Goal: Information Seeking & Learning: Understand process/instructions

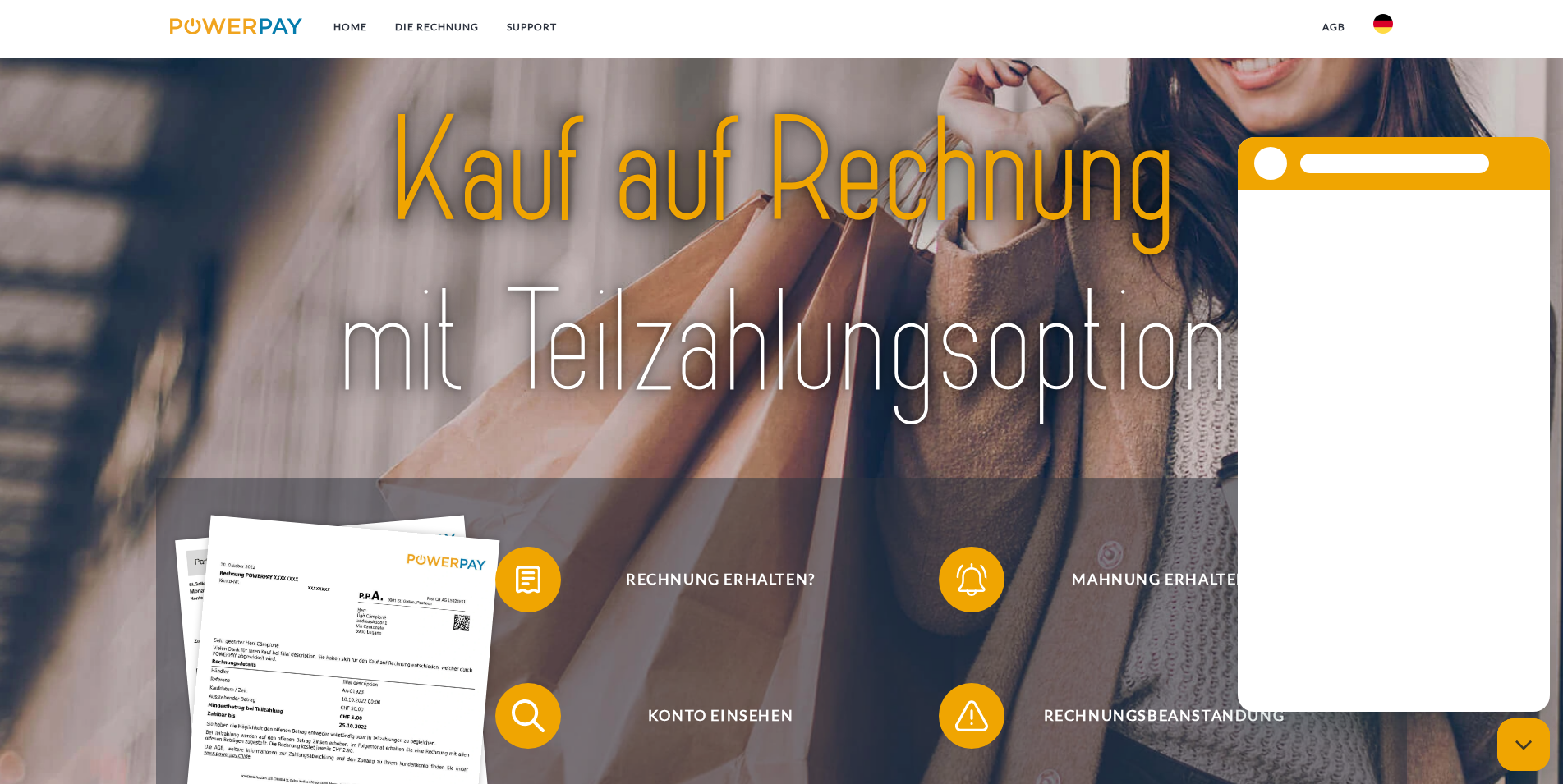
scroll to position [83, 0]
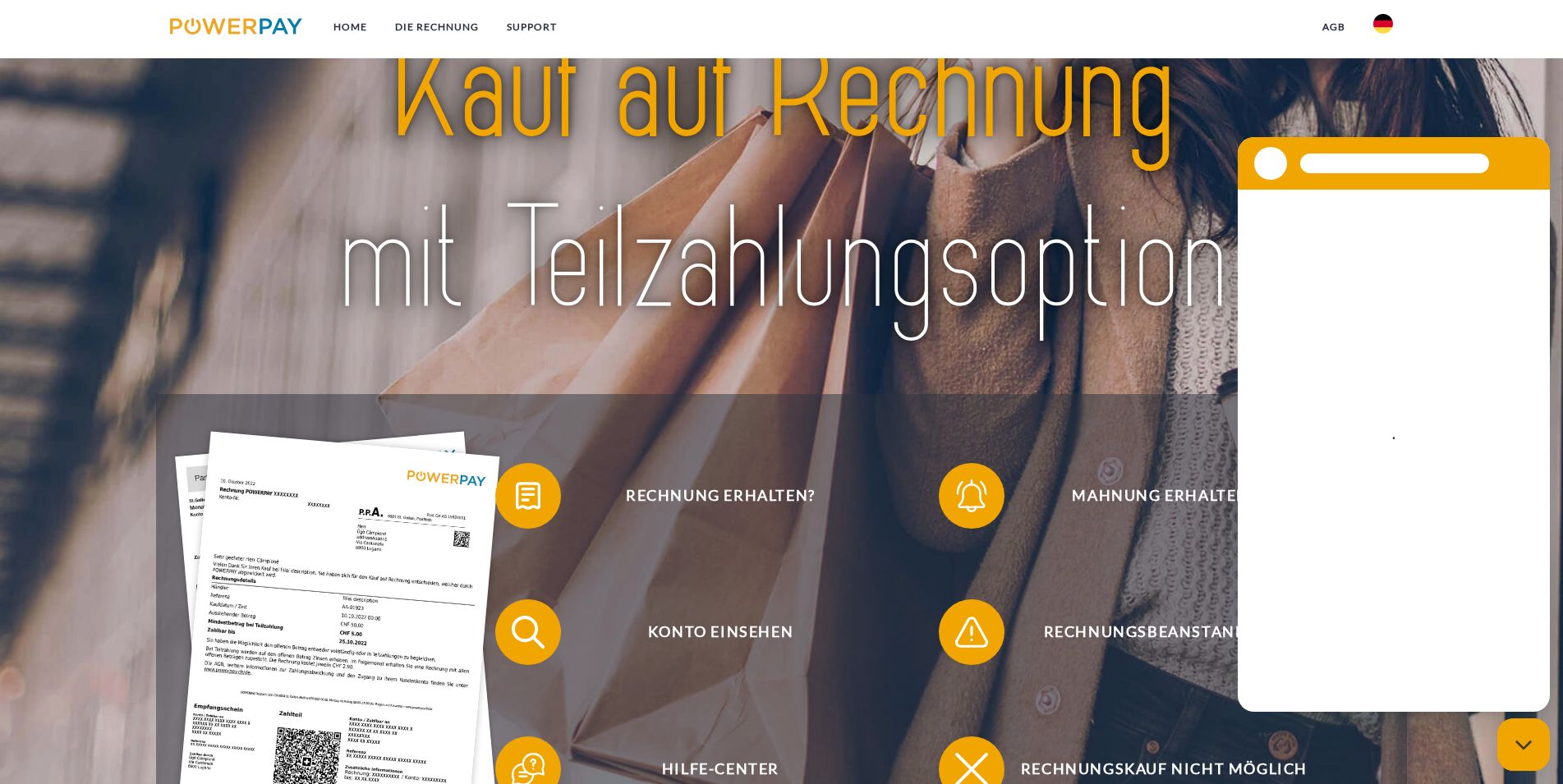
drag, startPoint x: 527, startPoint y: 372, endPoint x: 470, endPoint y: 450, distance: 96.6
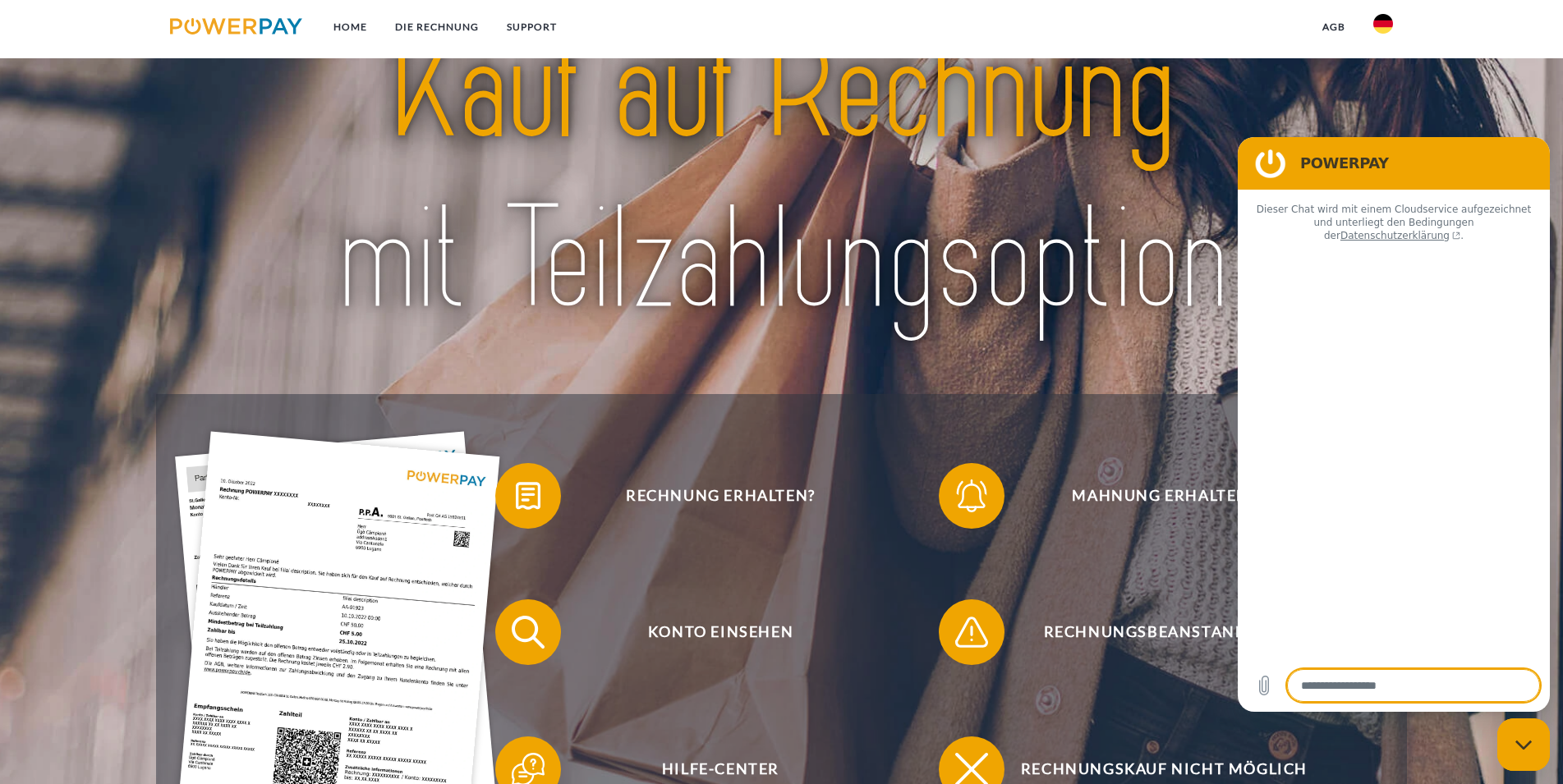
type textarea "*"
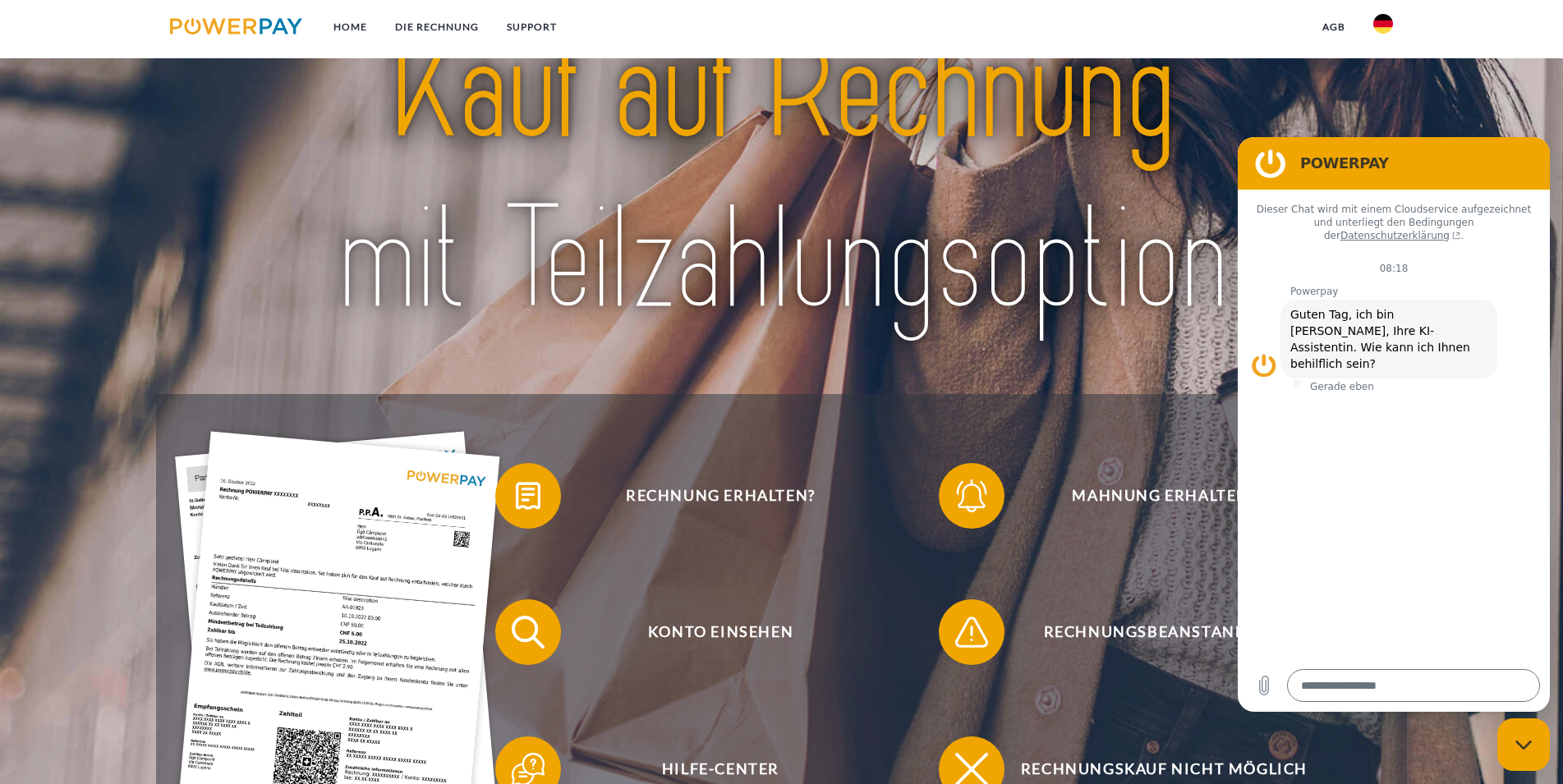
click at [690, 387] on div at bounding box center [781, 175] width 1250 height 440
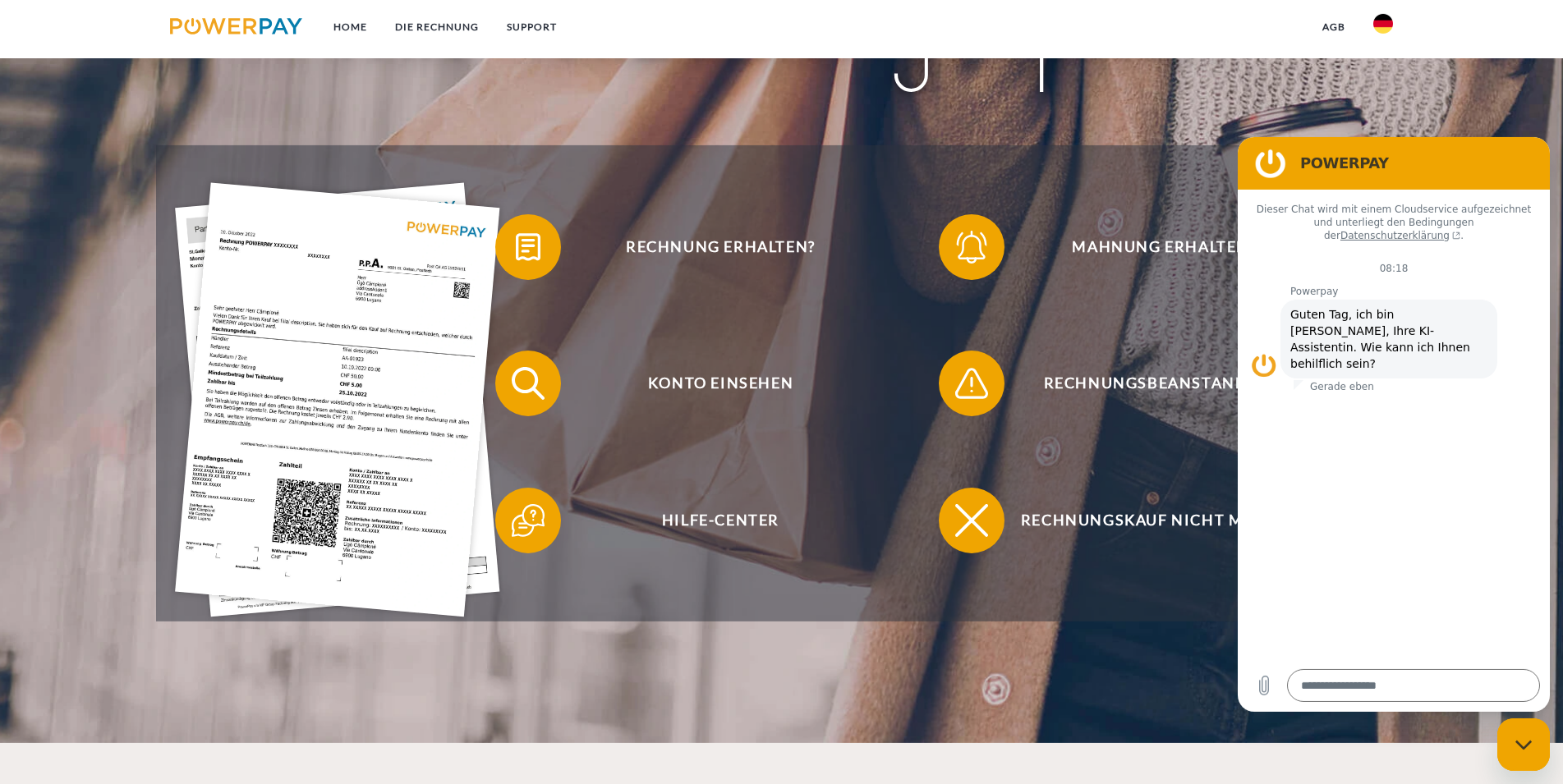
scroll to position [419, 0]
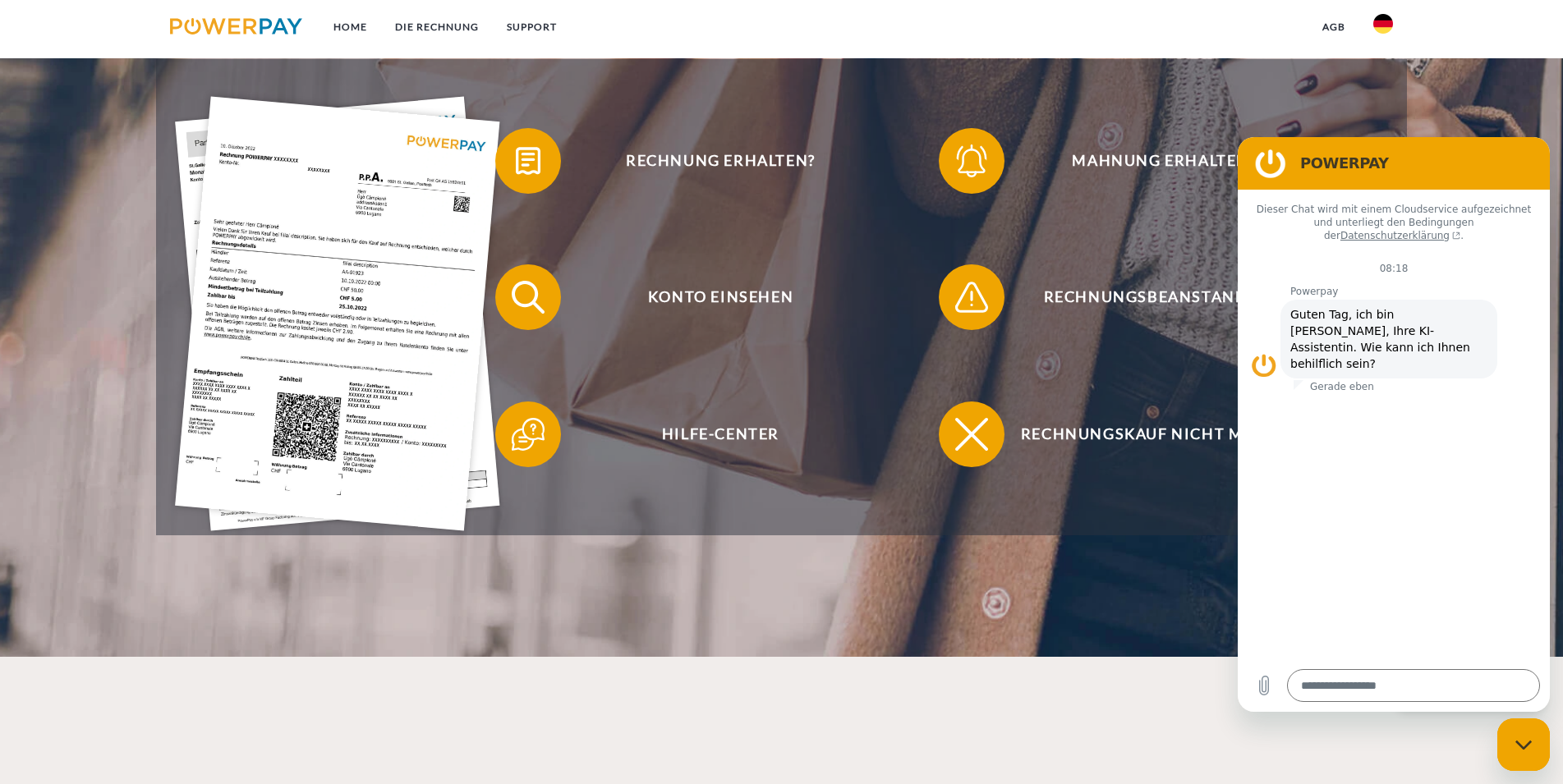
drag, startPoint x: 1409, startPoint y: 173, endPoint x: 1443, endPoint y: 170, distance: 34.1
click at [1443, 170] on h2 "POWERPAY" at bounding box center [1417, 163] width 234 height 20
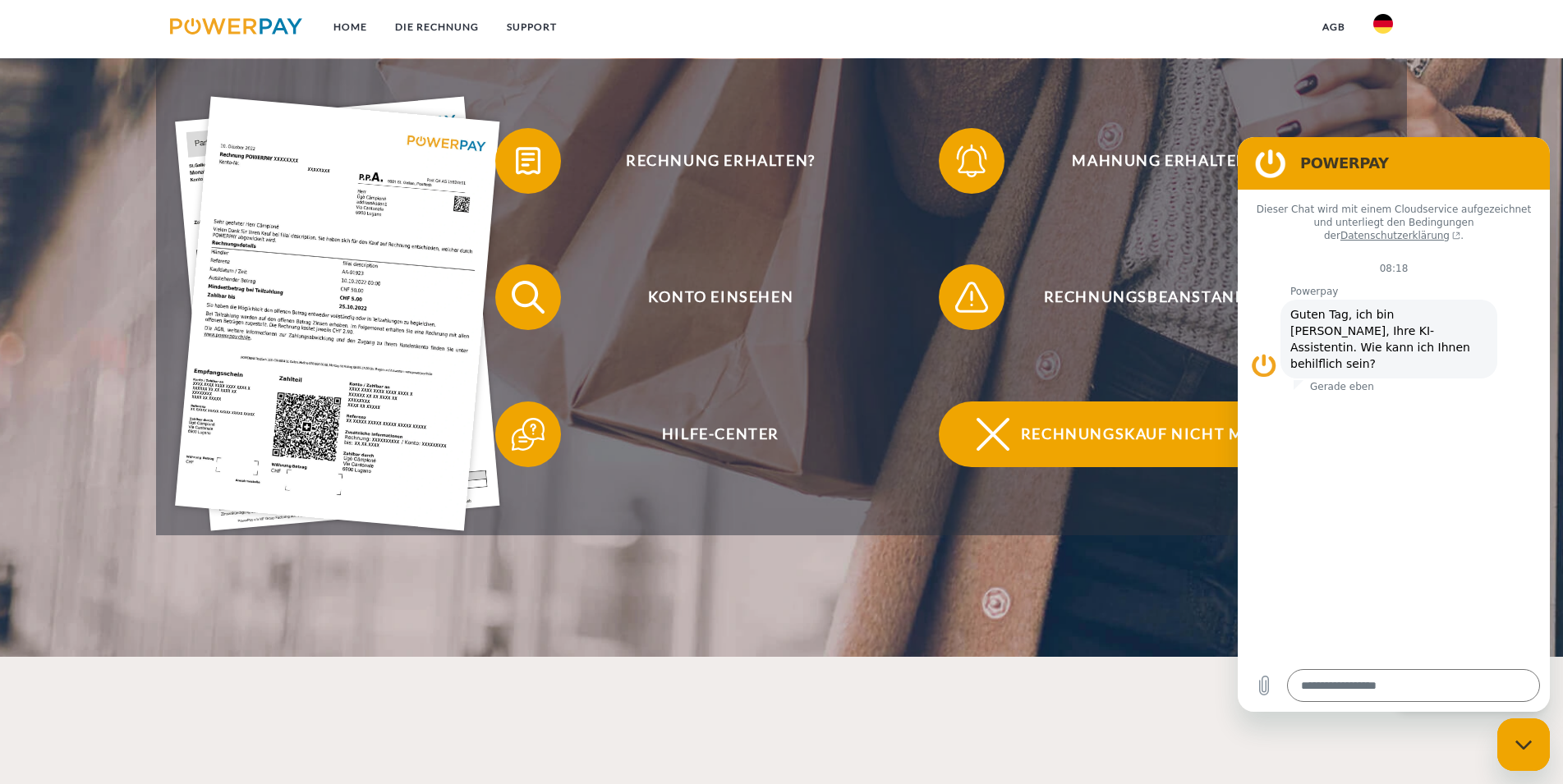
click at [1105, 444] on span "Rechnungskauf nicht möglich" at bounding box center [1164, 434] width 402 height 66
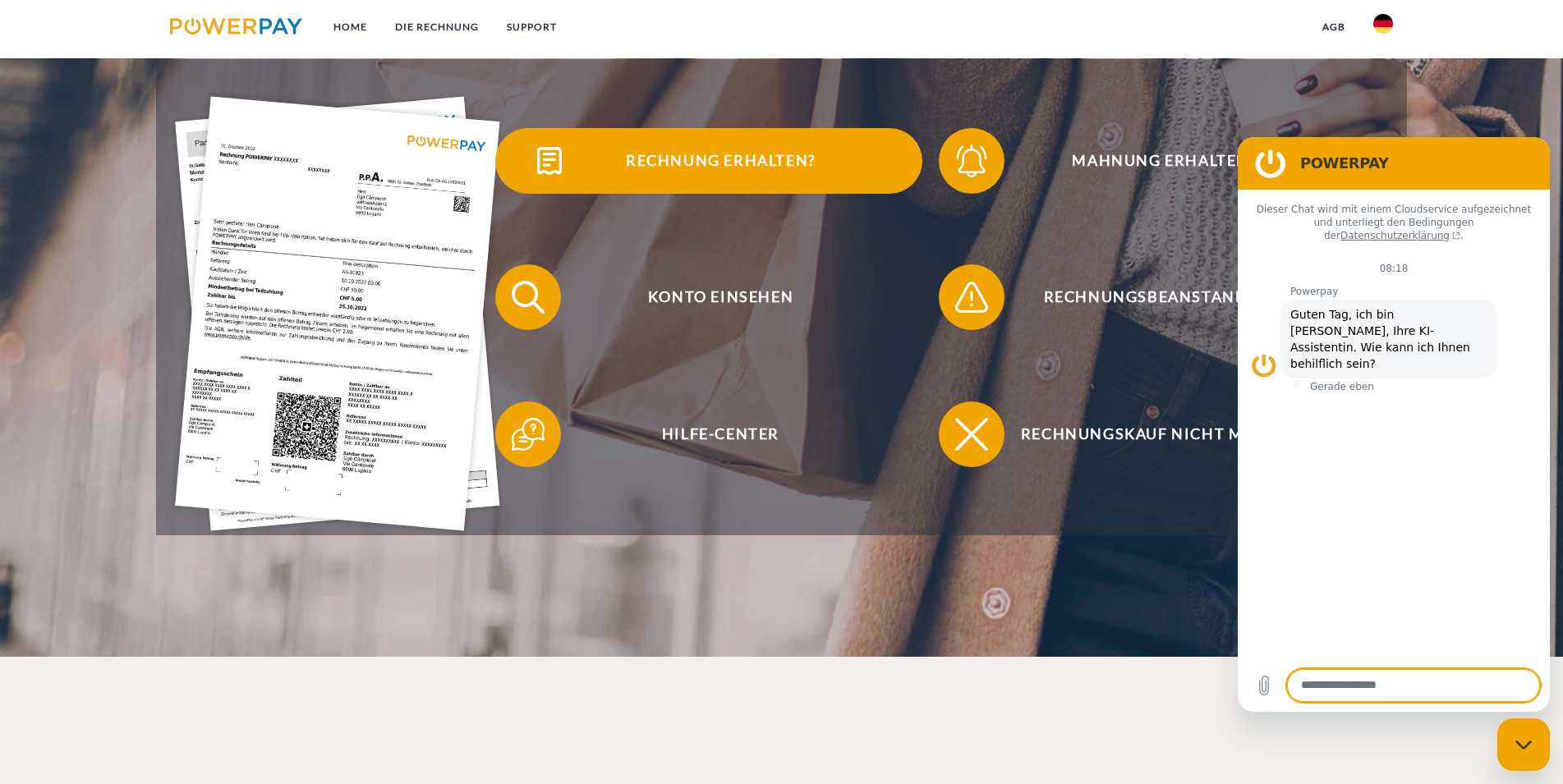
click at [683, 165] on span "Rechnung erhalten?" at bounding box center [720, 161] width 402 height 66
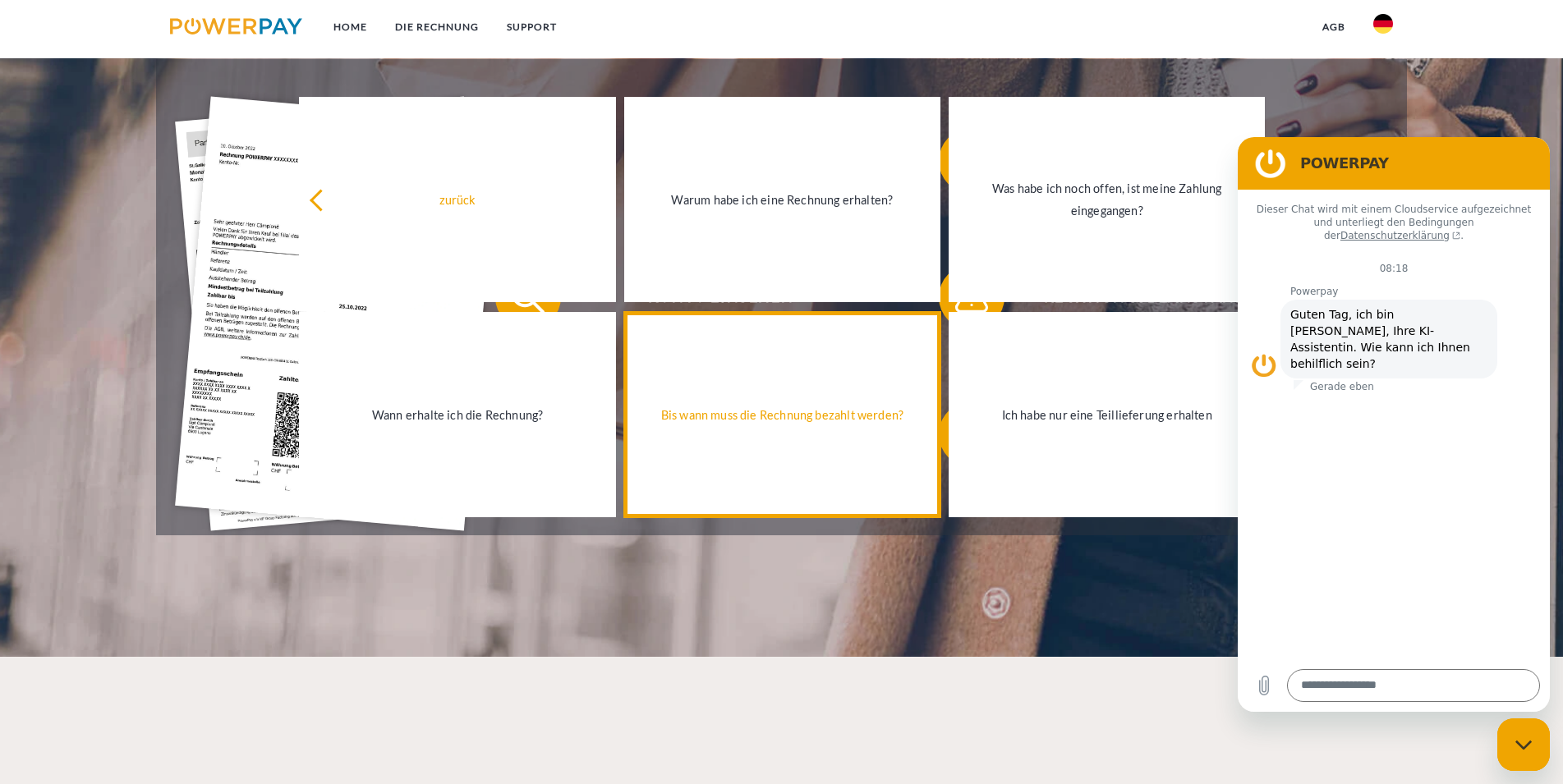
click at [836, 455] on link "Bis wann muss die Rechnung bezahlt werden?" at bounding box center [782, 415] width 316 height 205
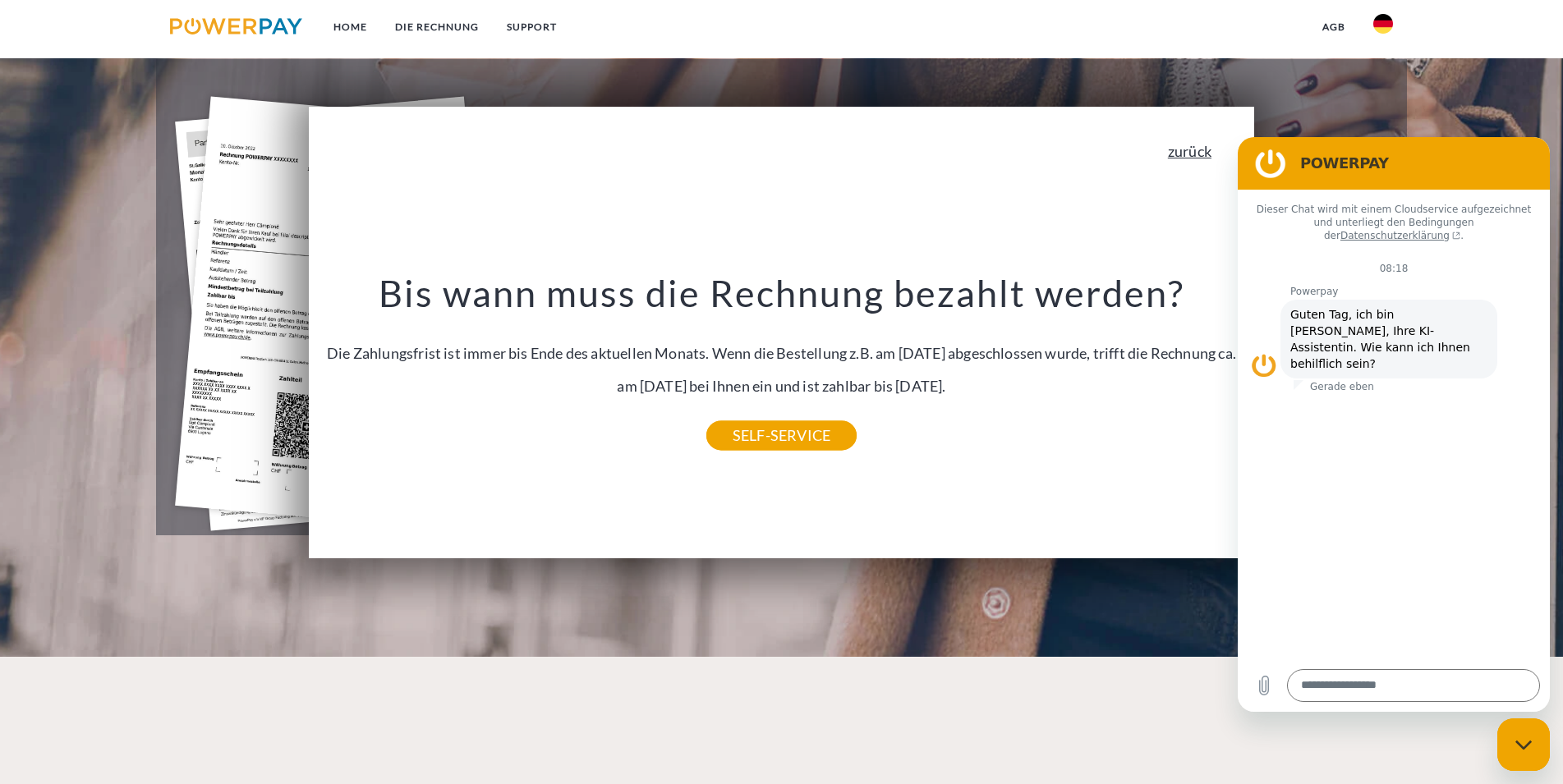
click at [1191, 156] on link "zurück" at bounding box center [1190, 151] width 43 height 15
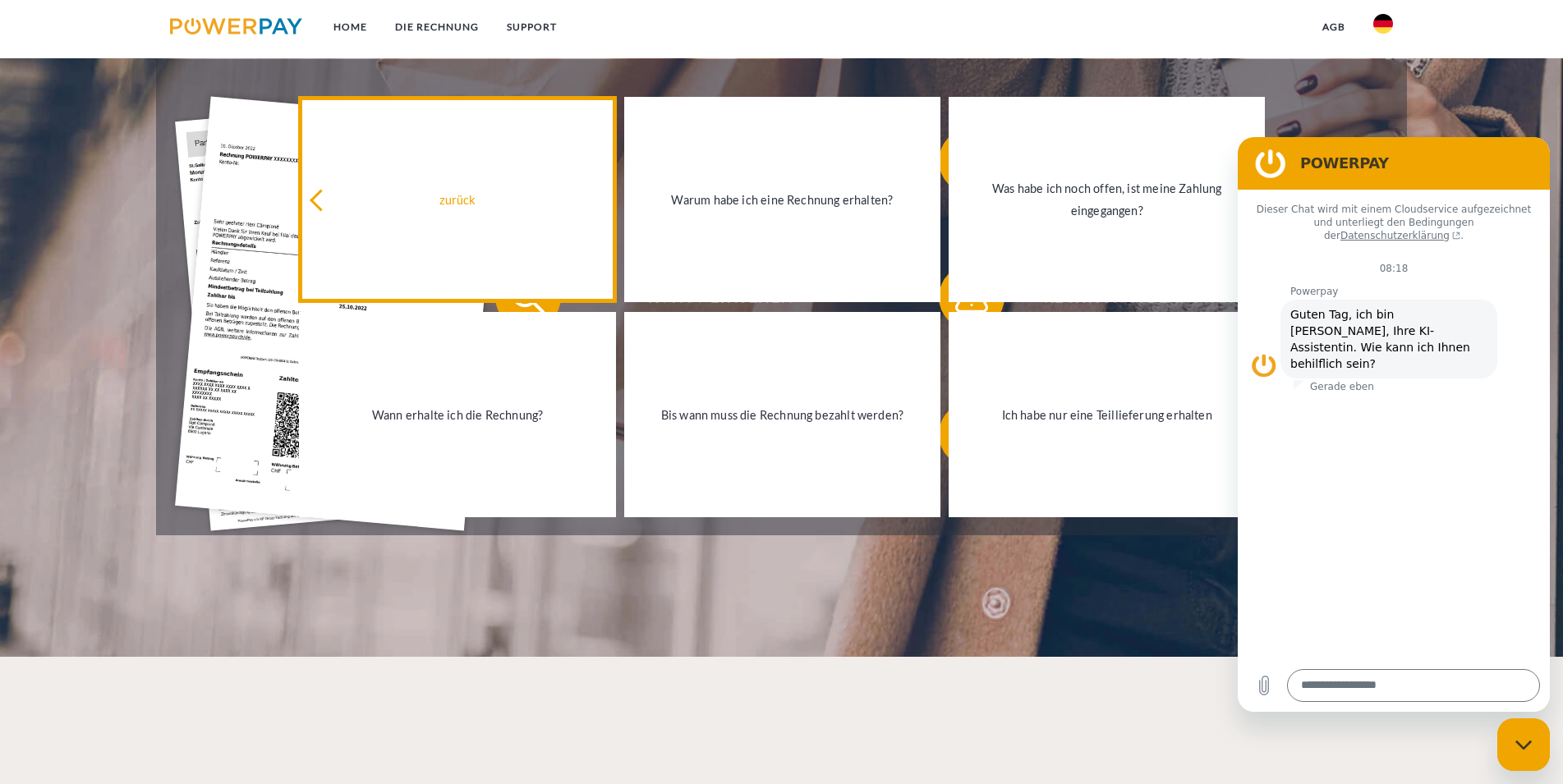
click at [455, 211] on div "zurück" at bounding box center [456, 199] width 296 height 23
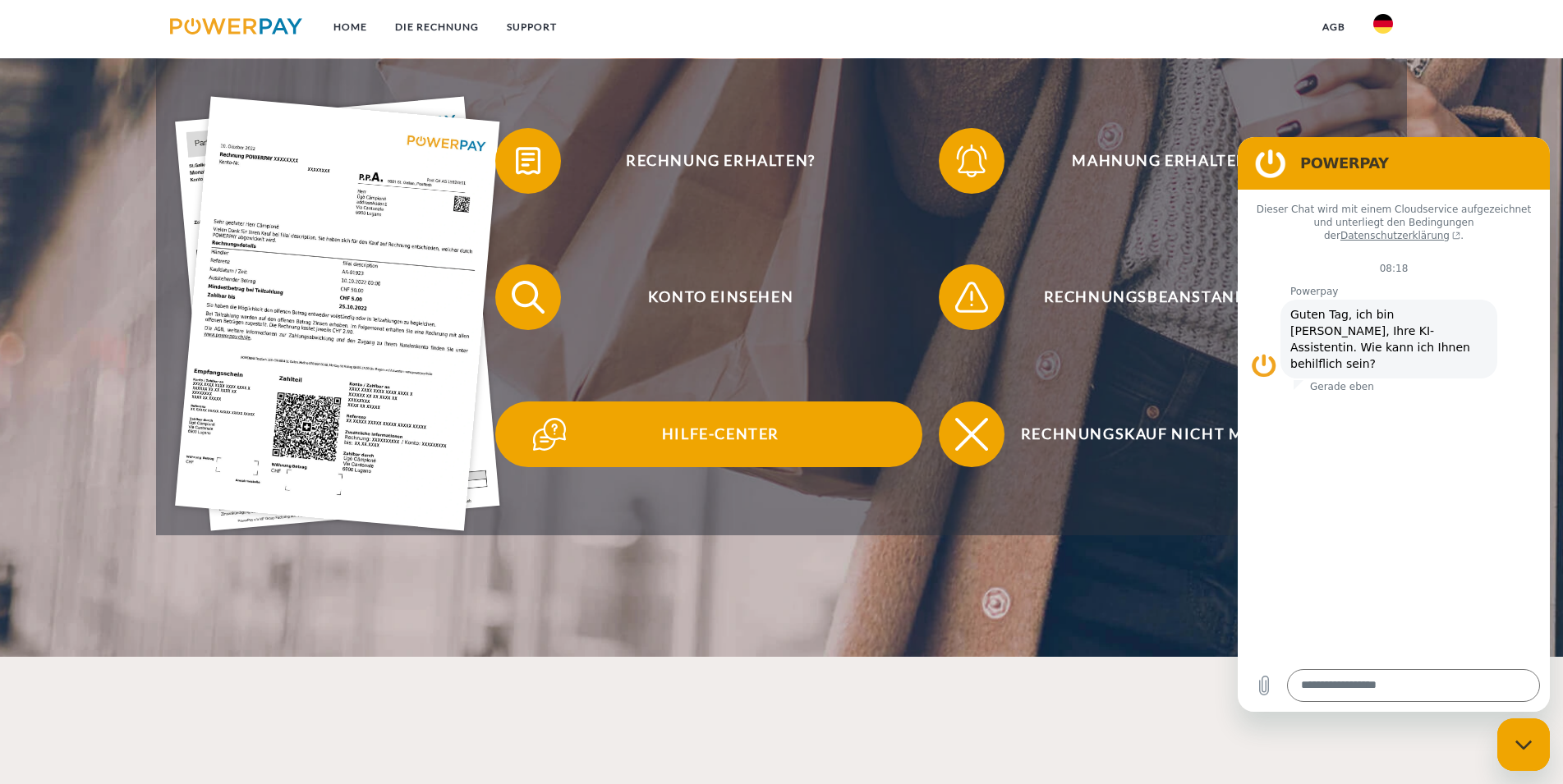
click at [742, 440] on span "Hilfe-Center" at bounding box center [720, 434] width 402 height 66
